Goal: Navigation & Orientation: Find specific page/section

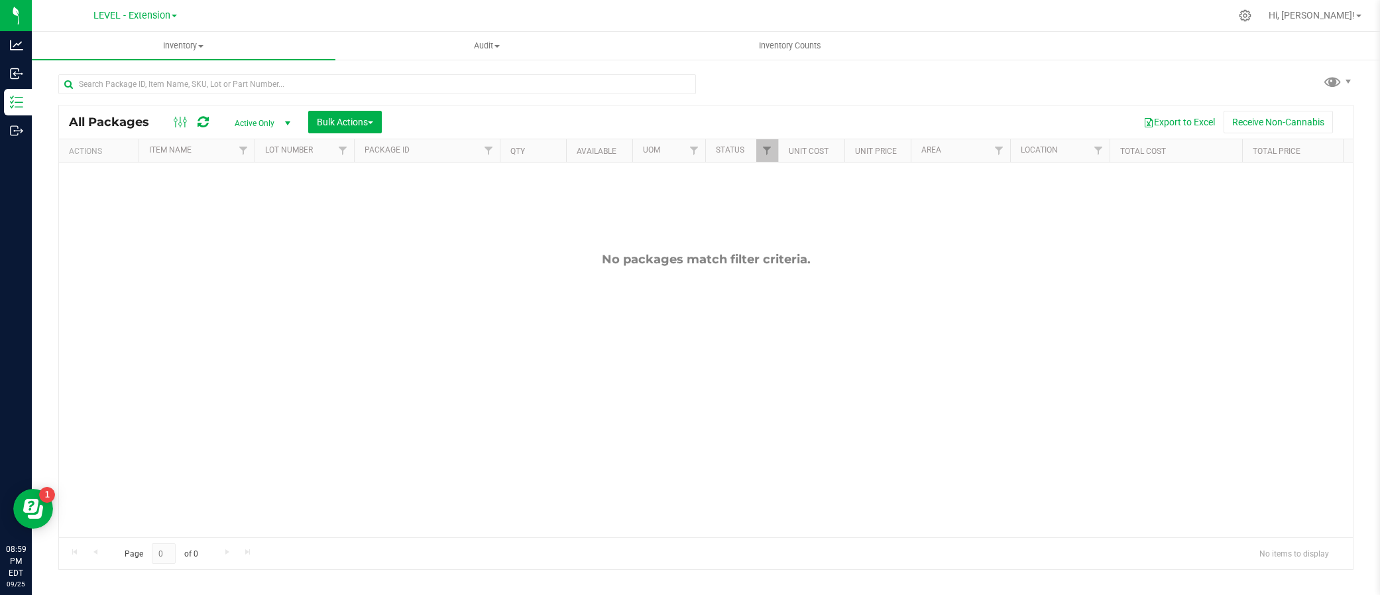
click at [171, 13] on link "LEVEL - Extension" at bounding box center [135, 15] width 84 height 13
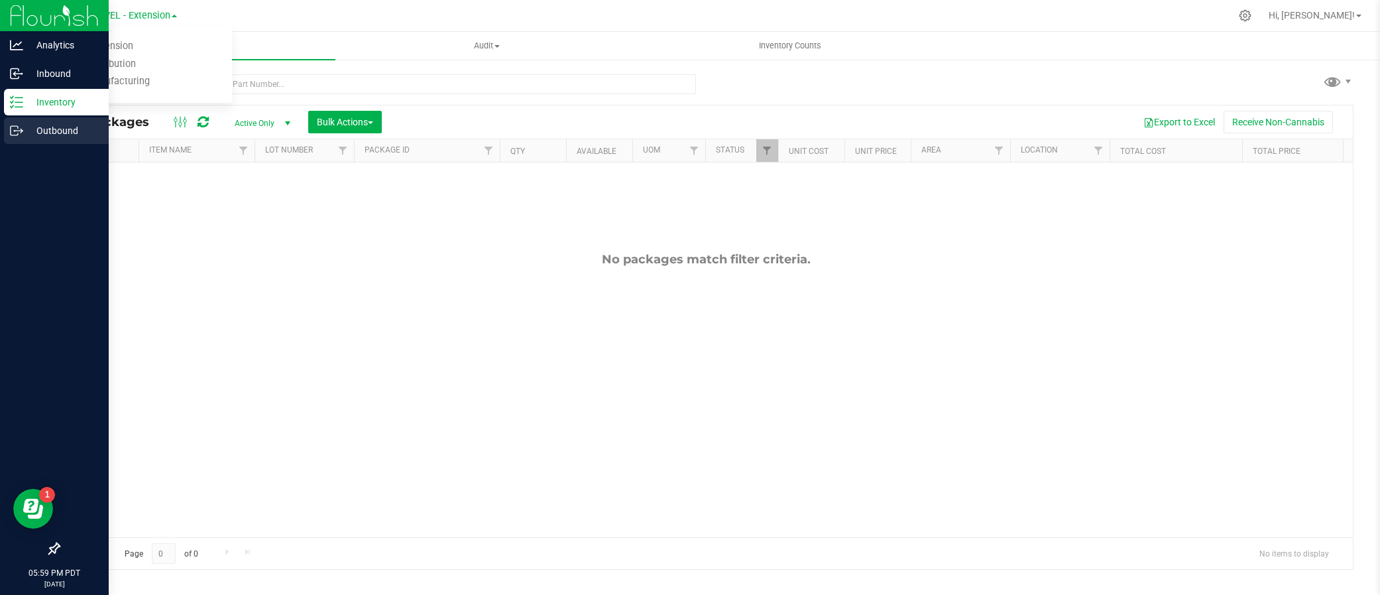
click at [13, 133] on icon at bounding box center [16, 130] width 13 height 13
click at [34, 126] on p "Outbound" at bounding box center [63, 131] width 80 height 16
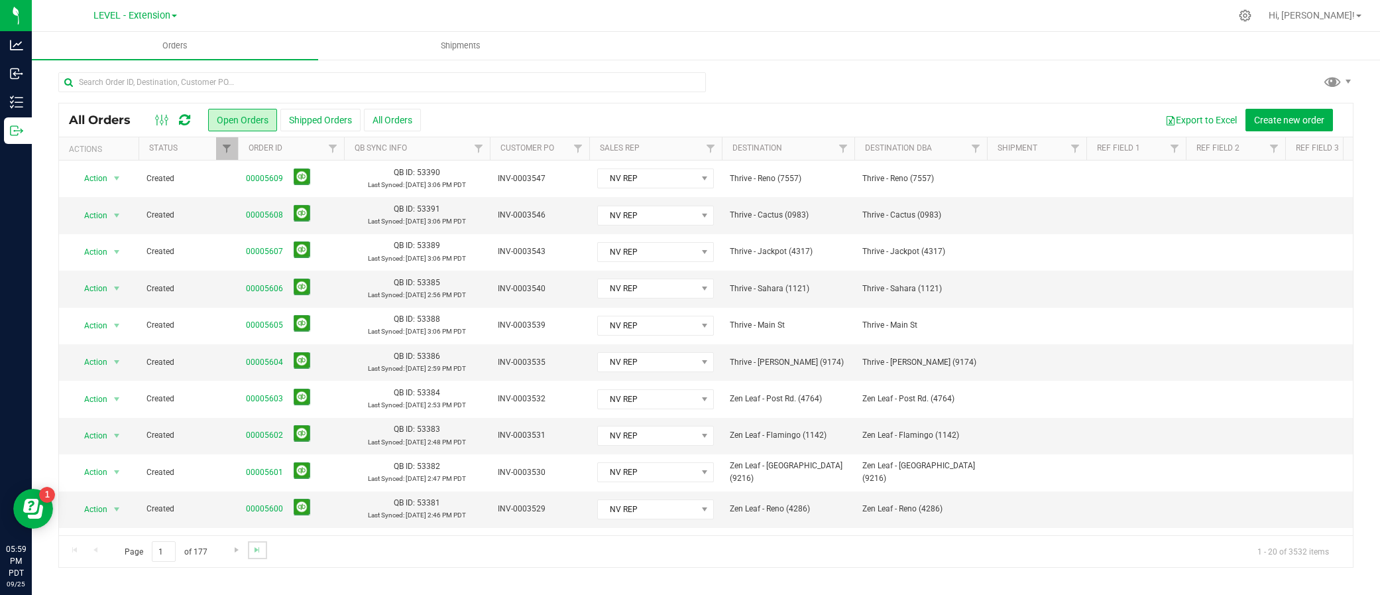
click at [249, 551] on link "Go to the last page" at bounding box center [257, 550] width 19 height 18
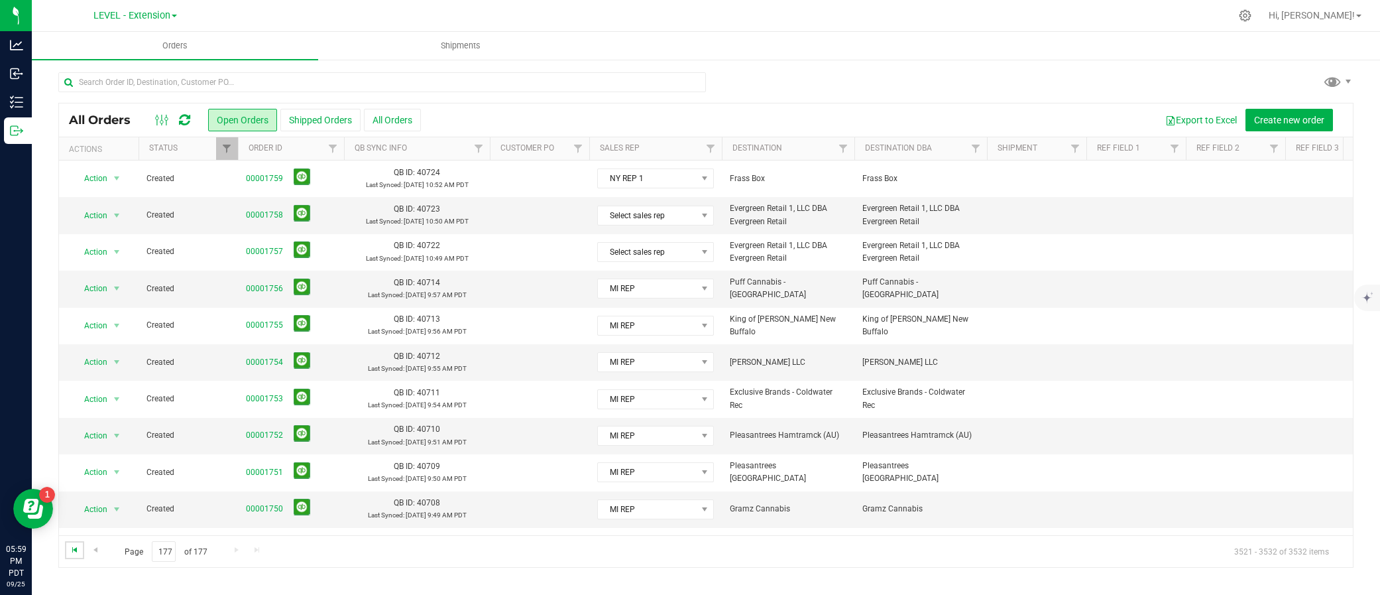
click at [76, 551] on span "Go to the first page" at bounding box center [75, 549] width 11 height 11
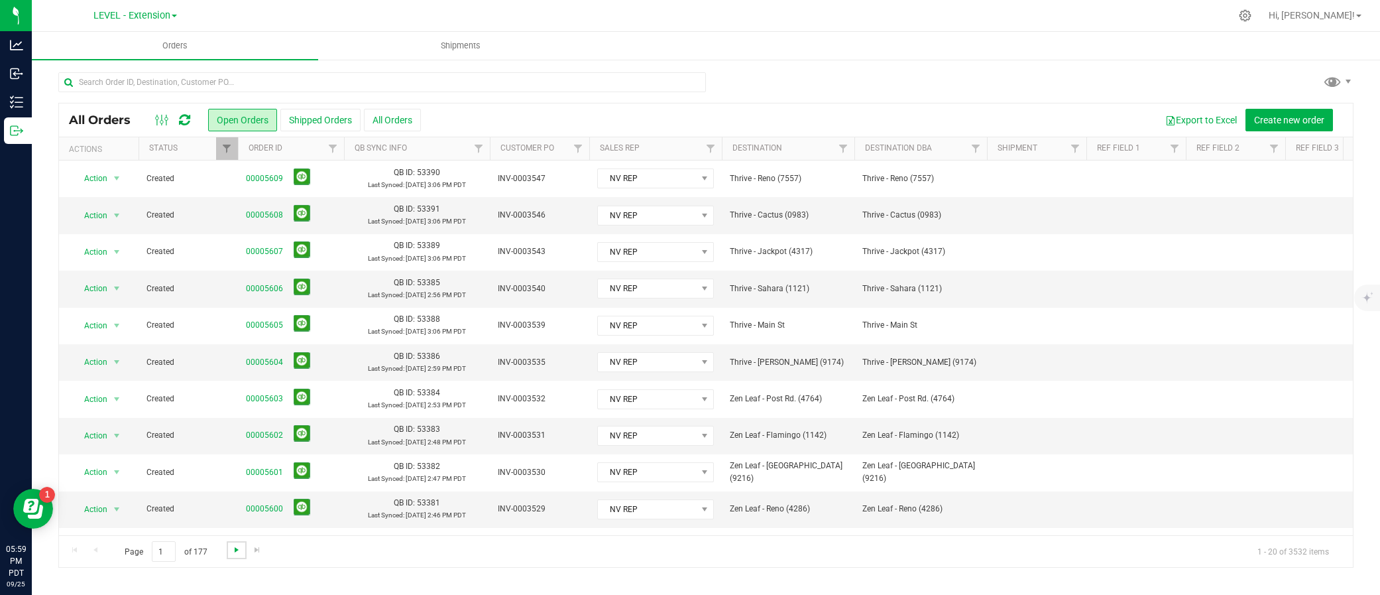
click at [231, 548] on span "Go to the next page" at bounding box center [236, 549] width 11 height 11
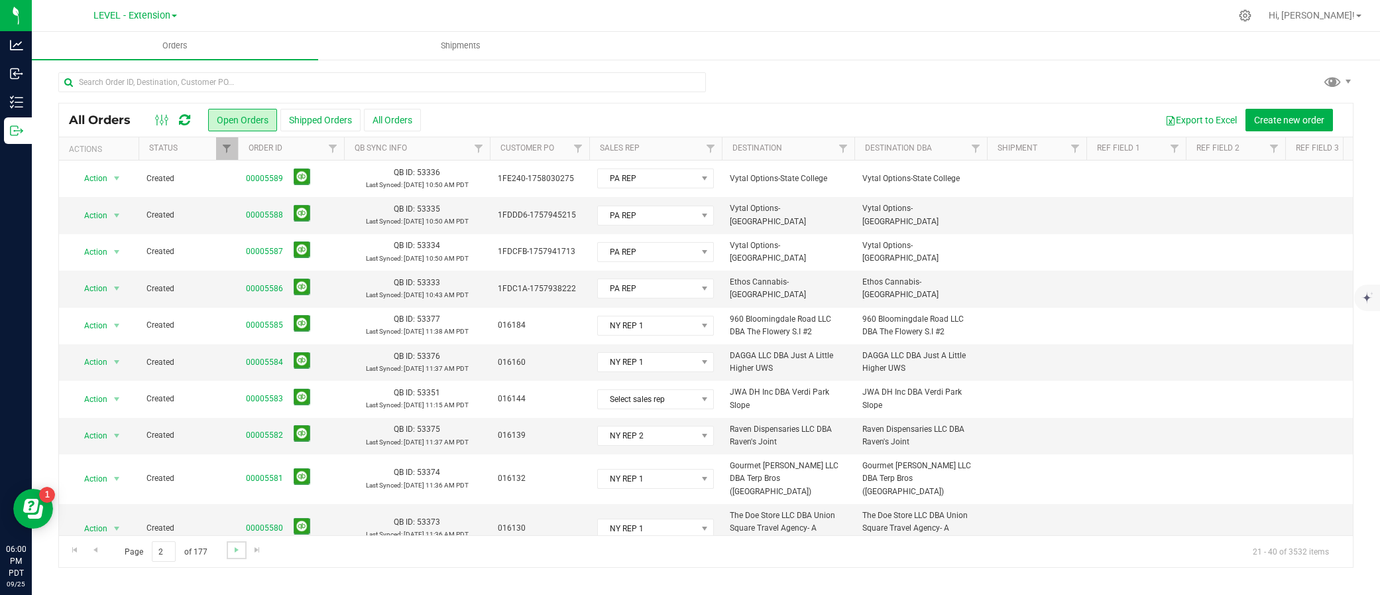
click at [229, 549] on link "Go to the next page" at bounding box center [236, 550] width 19 height 18
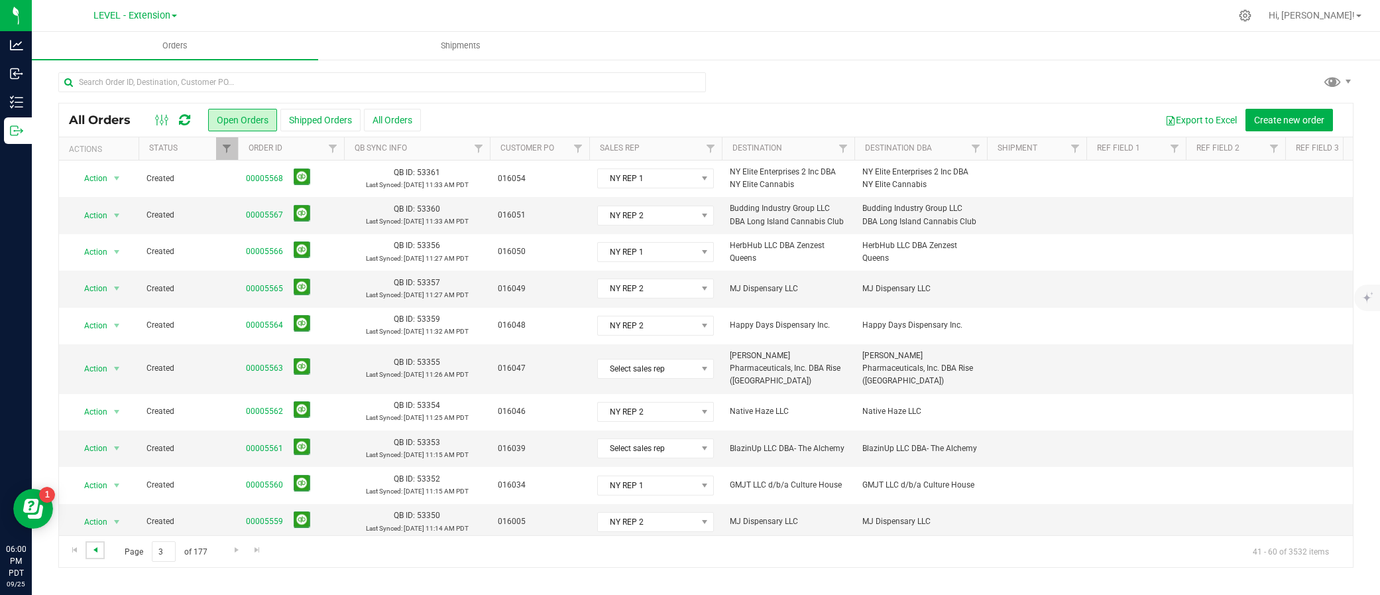
click at [99, 549] on span "Go to the previous page" at bounding box center [95, 549] width 11 height 11
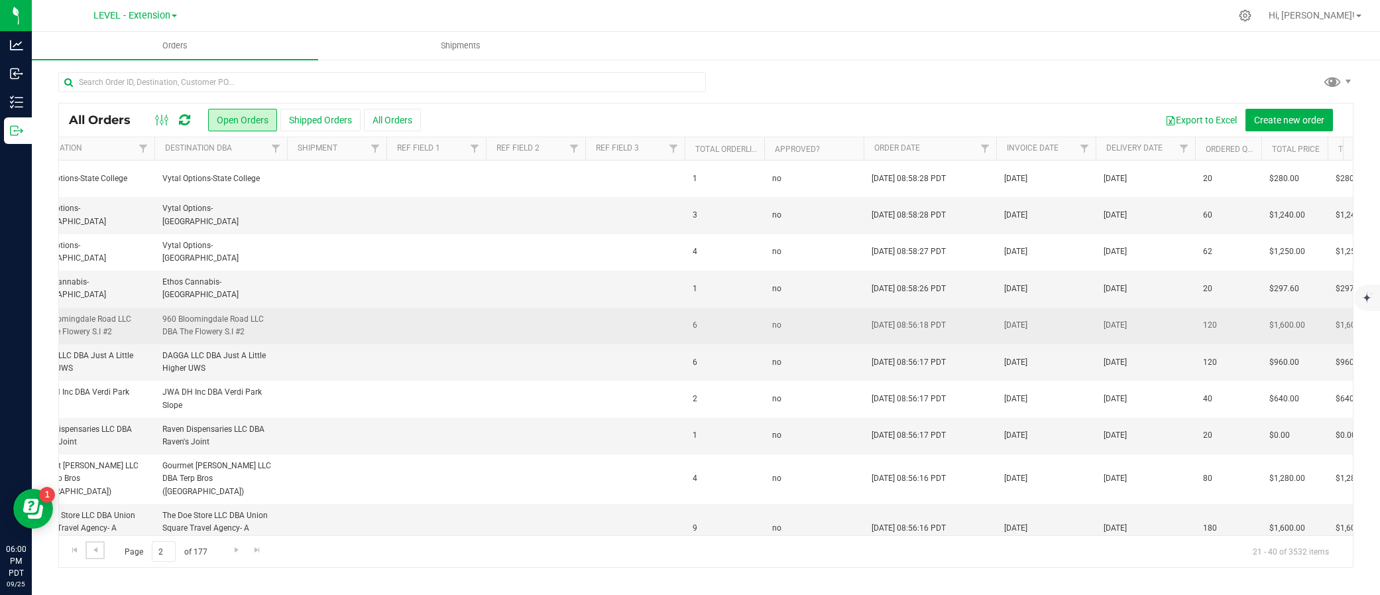
scroll to position [0, 1193]
